Goal: Task Accomplishment & Management: Complete application form

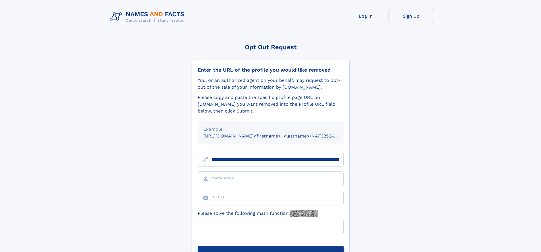
scroll to position [0, 65]
type input "**********"
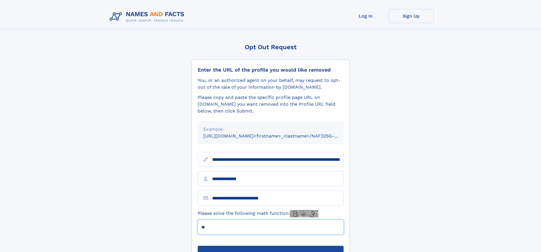
type input "**"
click at [270, 246] on button "Submit Opt Out Request" at bounding box center [271, 255] width 146 height 18
